Goal: Register for event/course

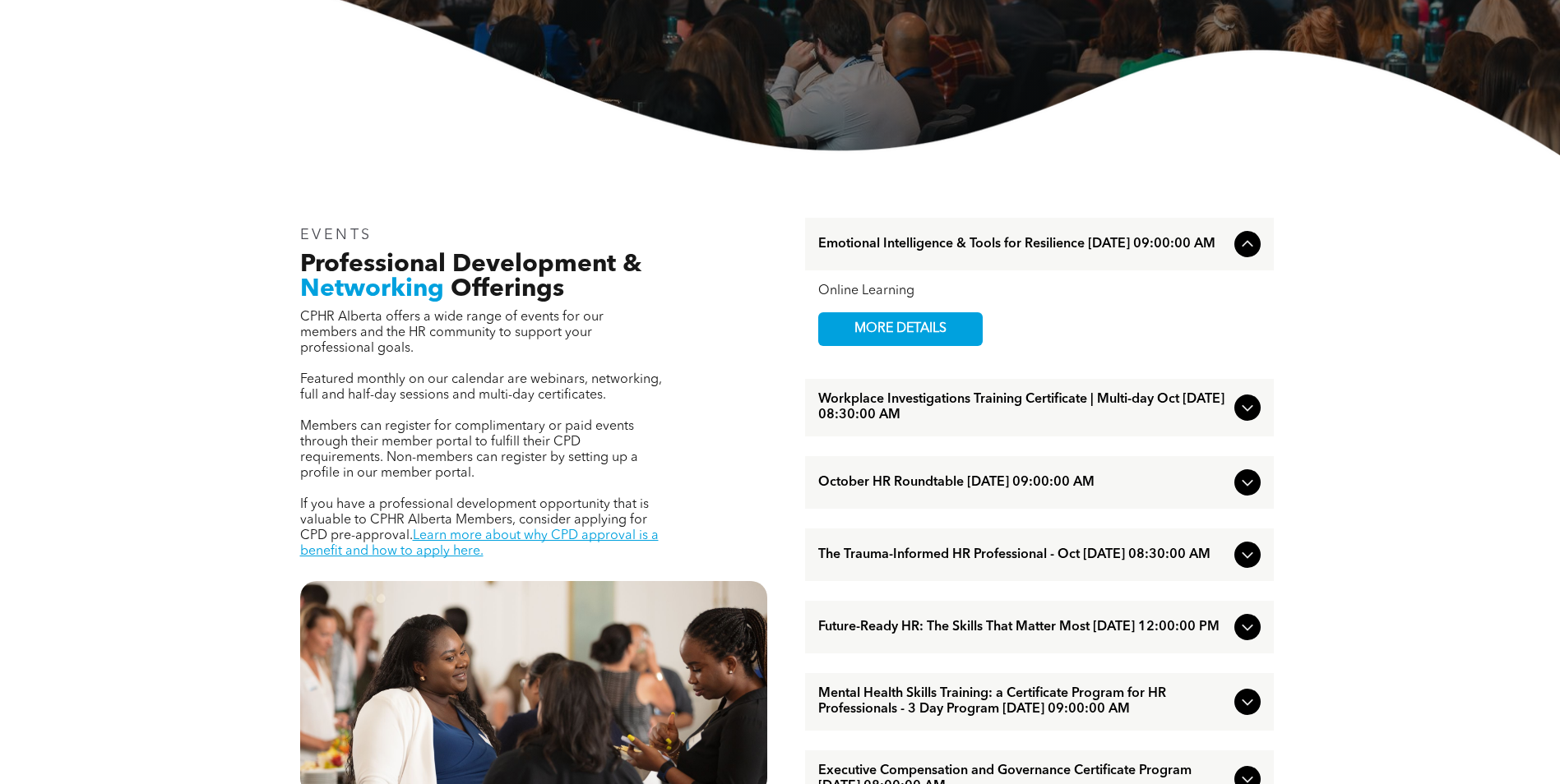
scroll to position [658, 0]
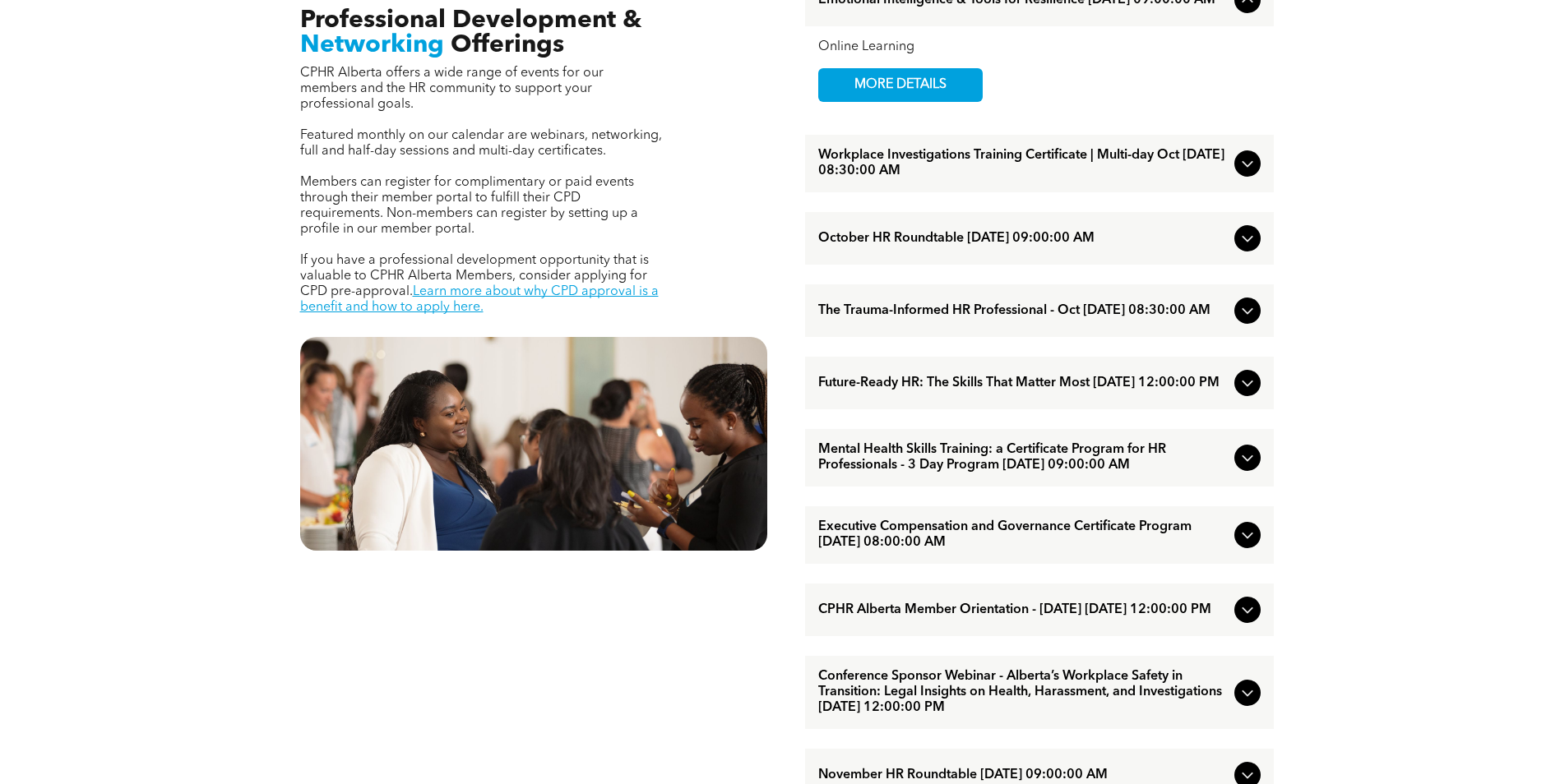
click at [1010, 241] on span "October HR Roundtable [DATE] 09:00:00 AM" at bounding box center [1023, 239] width 410 height 16
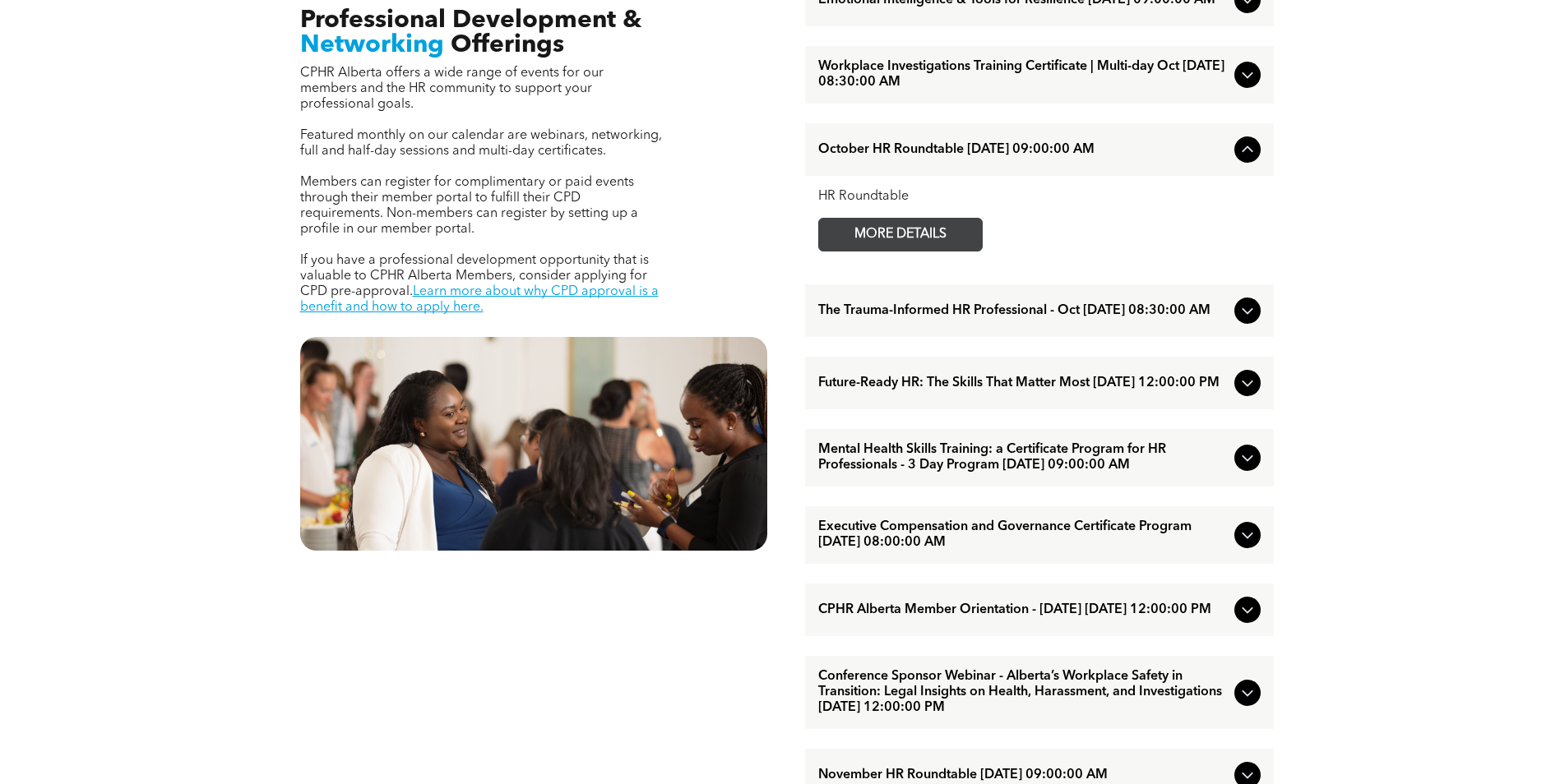
click at [927, 251] on span "MORE DETAILS" at bounding box center [900, 235] width 130 height 32
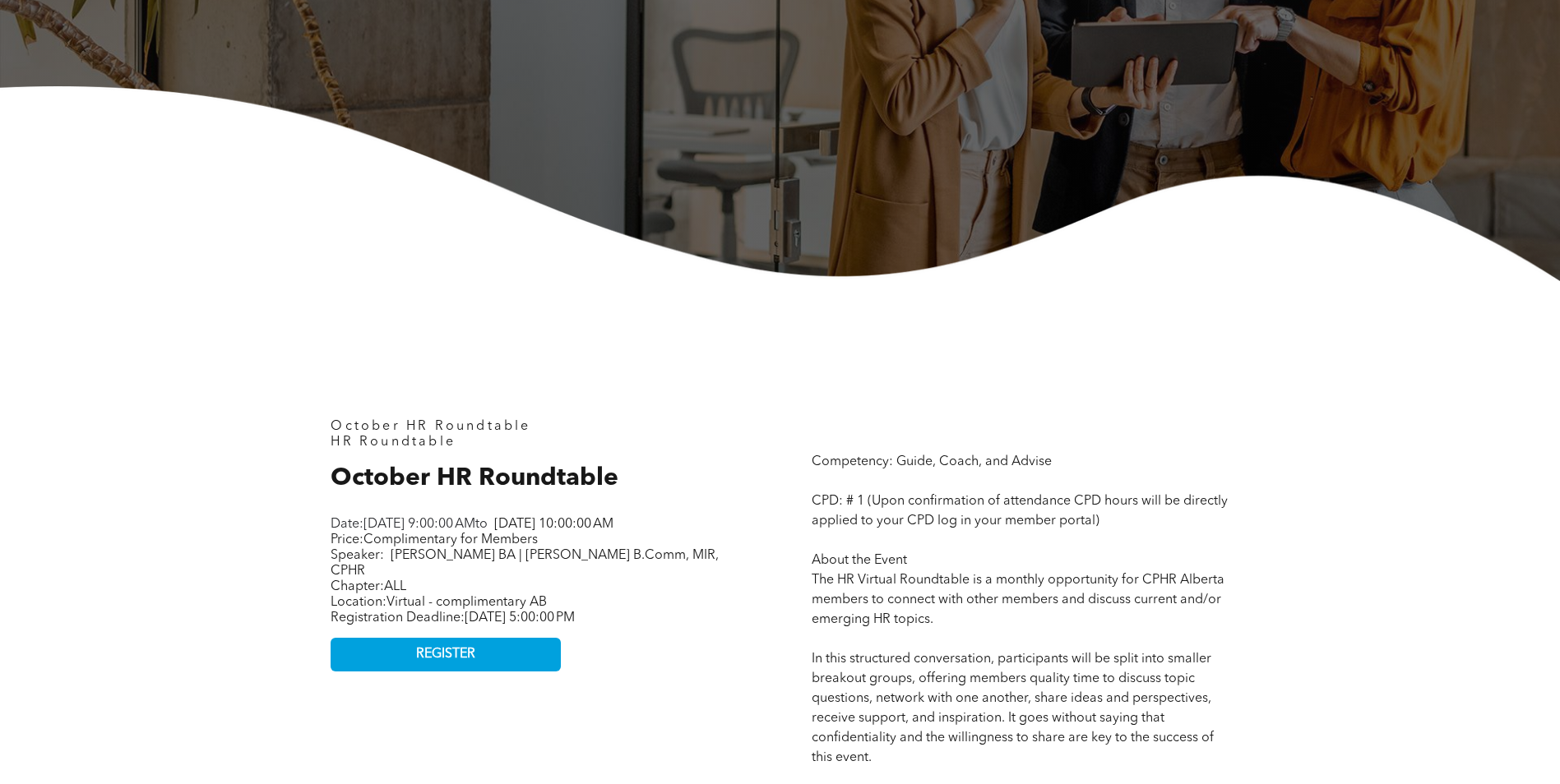
scroll to position [658, 0]
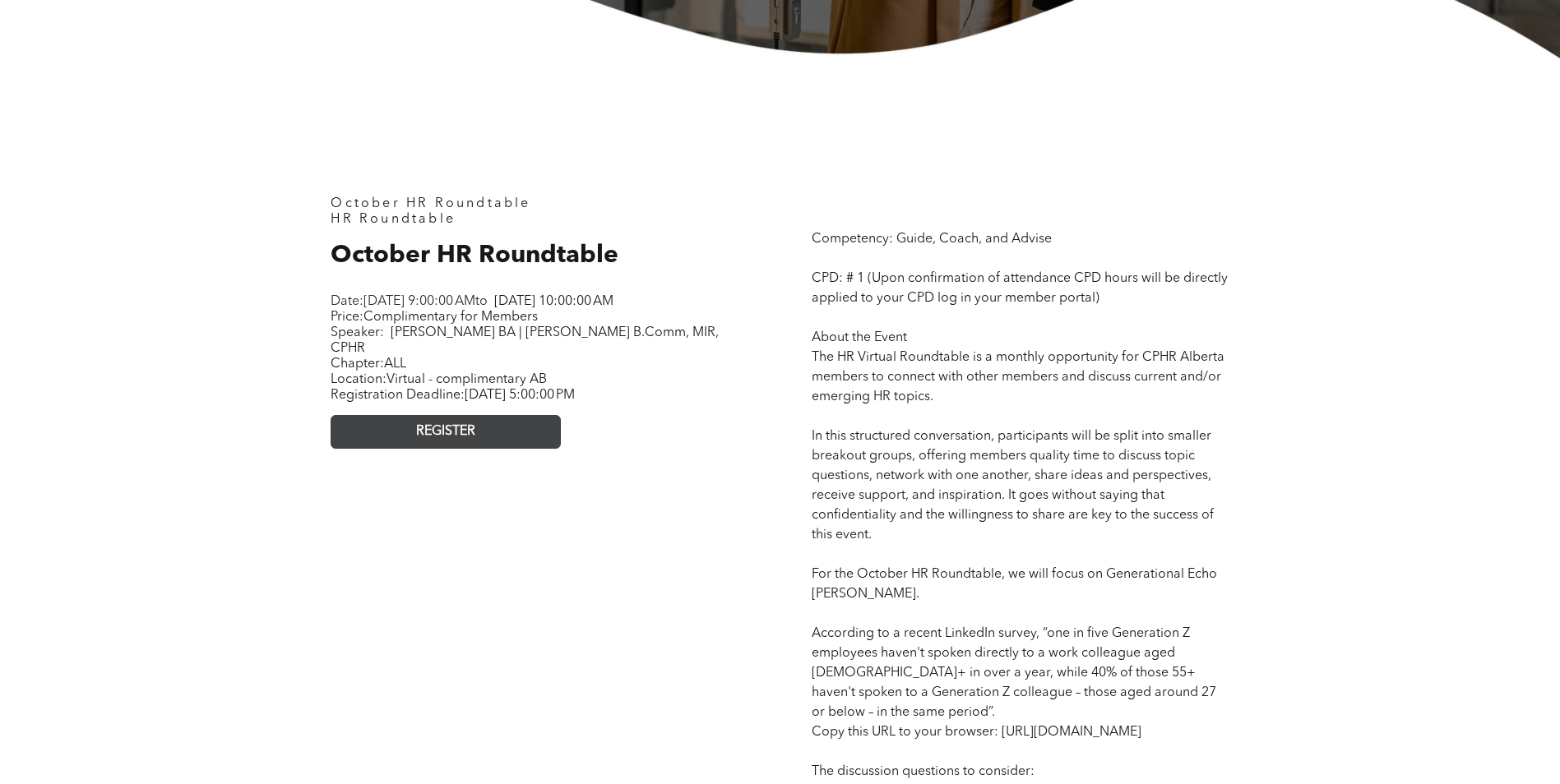
click at [501, 444] on link "REGISTER" at bounding box center [445, 432] width 230 height 34
